Goal: Register for event/course

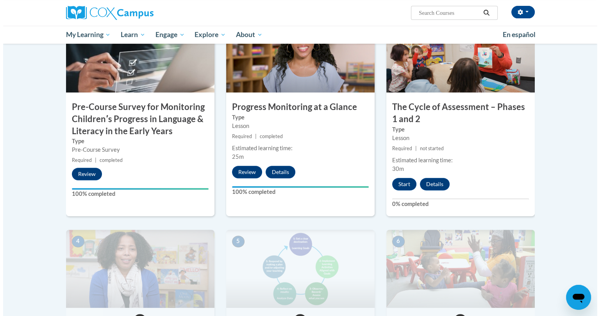
scroll to position [208, 0]
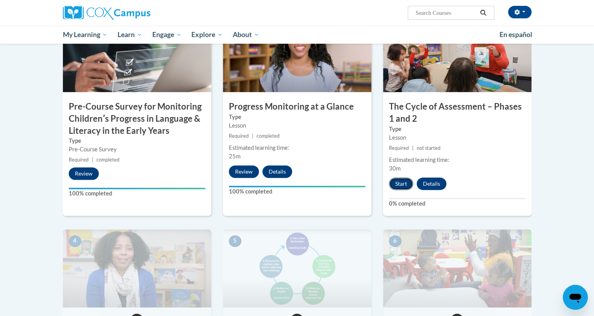
click at [397, 186] on button "Start" at bounding box center [401, 184] width 24 height 13
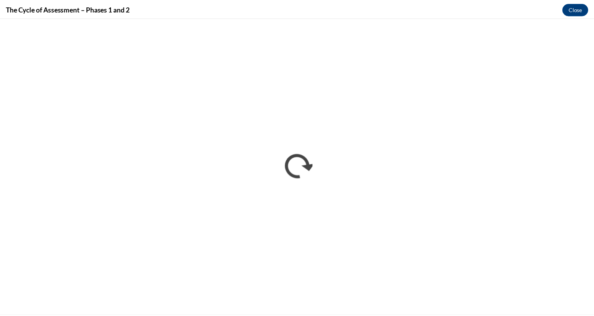
scroll to position [0, 0]
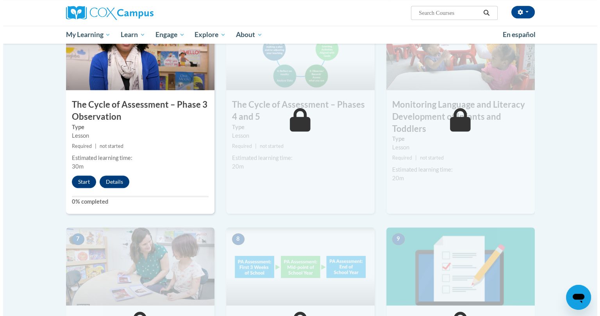
scroll to position [416, 0]
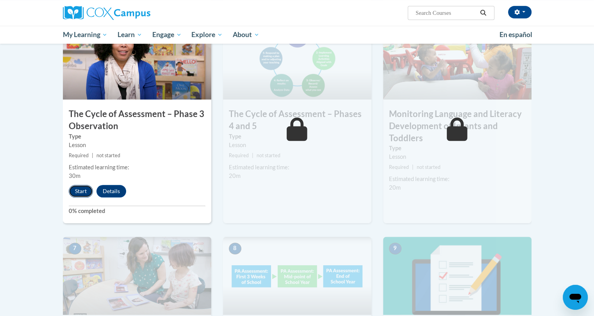
click at [73, 191] on button "Start" at bounding box center [81, 191] width 24 height 13
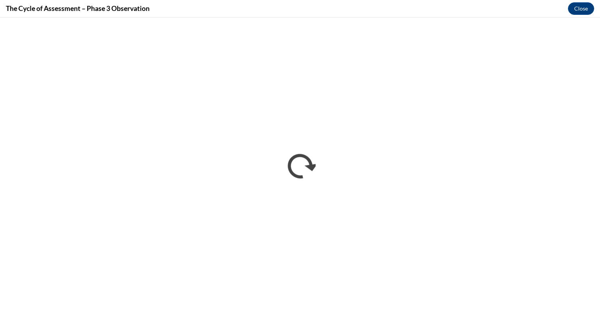
scroll to position [0, 0]
